Goal: Register for event/course

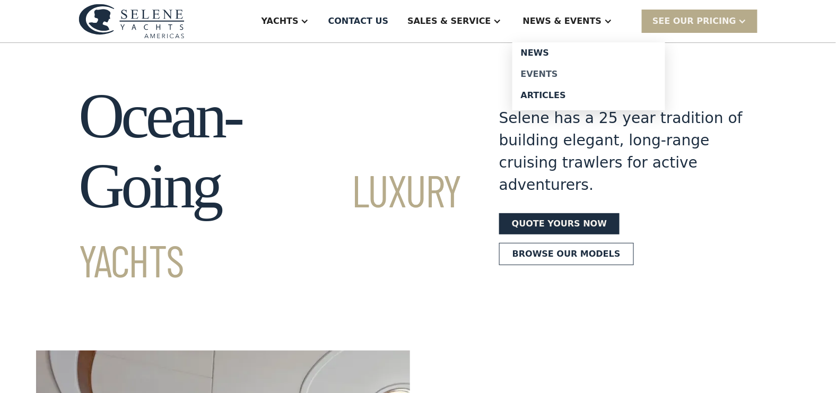
click at [561, 72] on div "Events" at bounding box center [589, 74] width 136 height 8
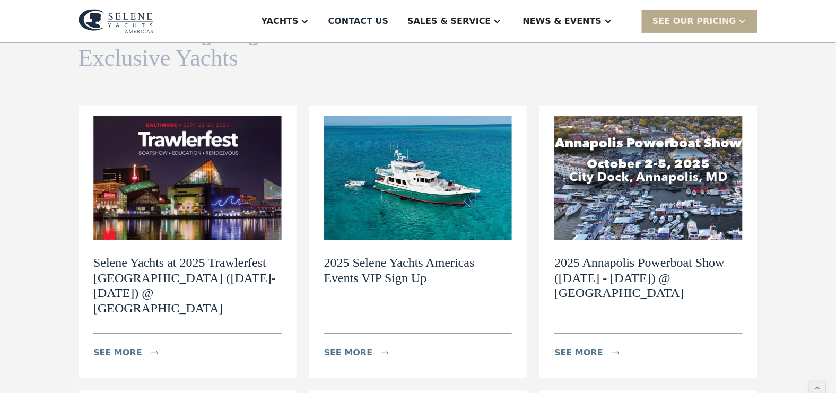
click at [392, 266] on h2 "2025 Selene Yachts Americas Events VIP Sign Up" at bounding box center [418, 270] width 188 height 31
